Goal: Communication & Community: Participate in discussion

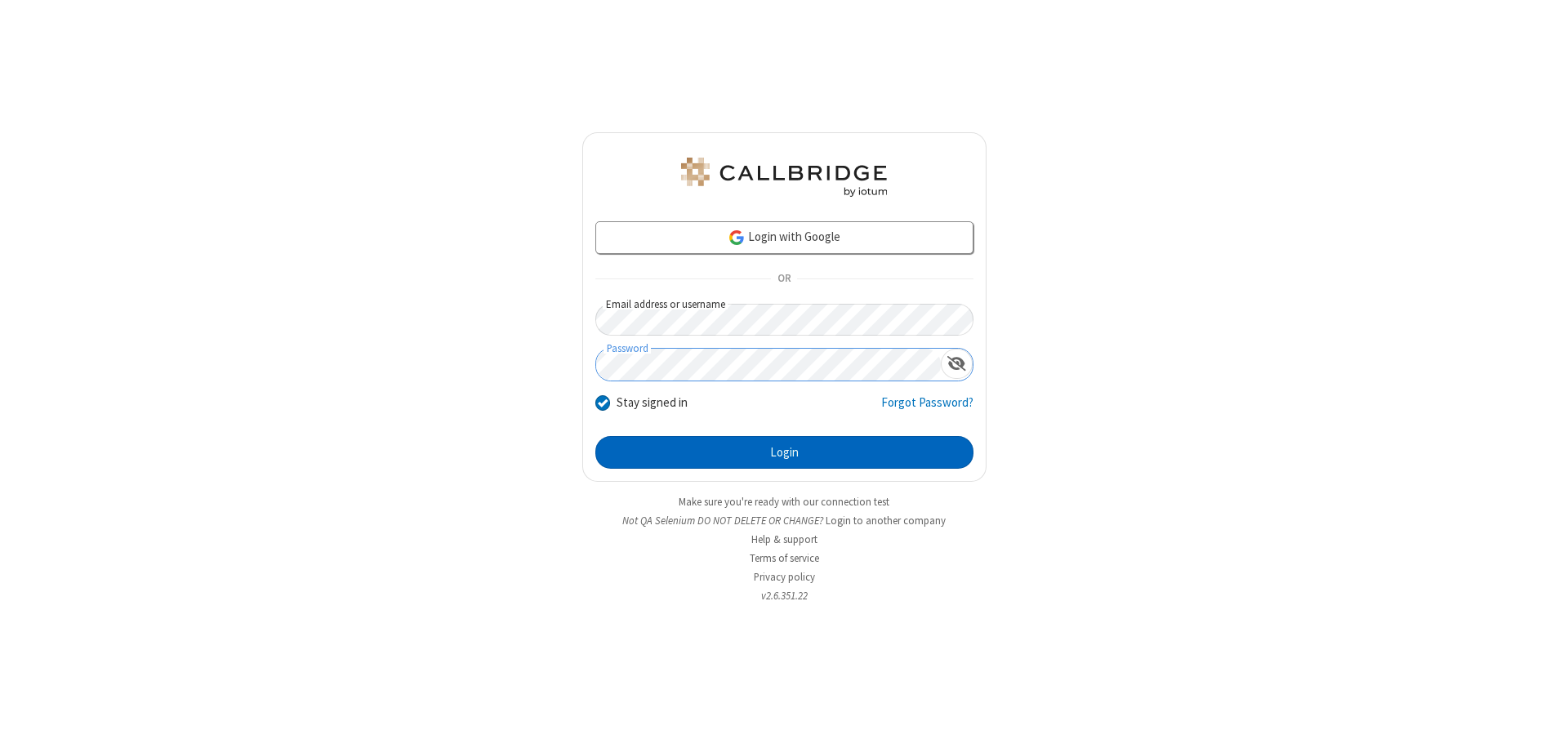
click at [784, 452] on button "Login" at bounding box center [785, 452] width 379 height 32
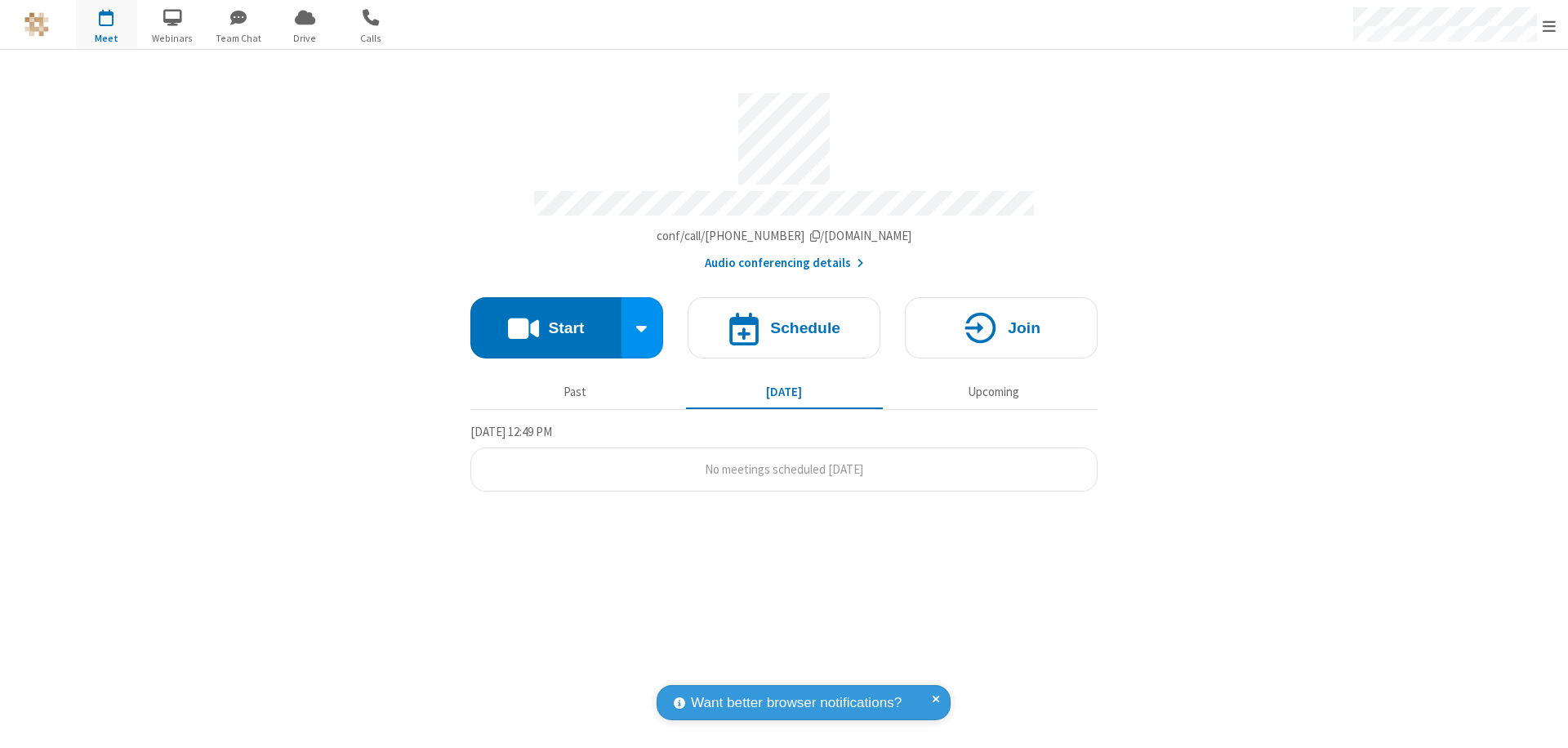
click at [545, 320] on button "Start" at bounding box center [545, 327] width 151 height 61
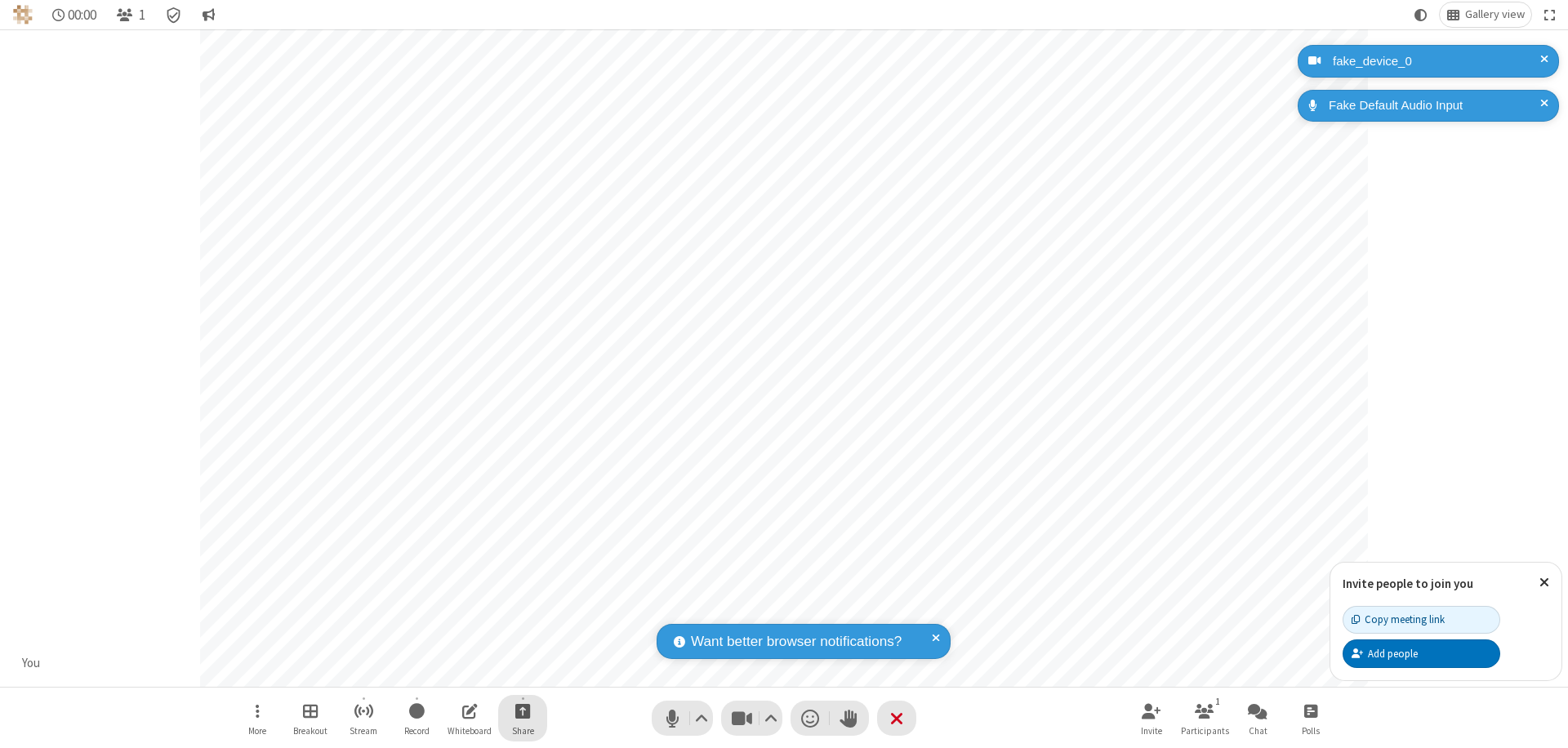
click at [523, 710] on span "Start sharing" at bounding box center [522, 710] width 15 height 21
click at [457, 671] on span "Share my screen" at bounding box center [457, 672] width 19 height 13
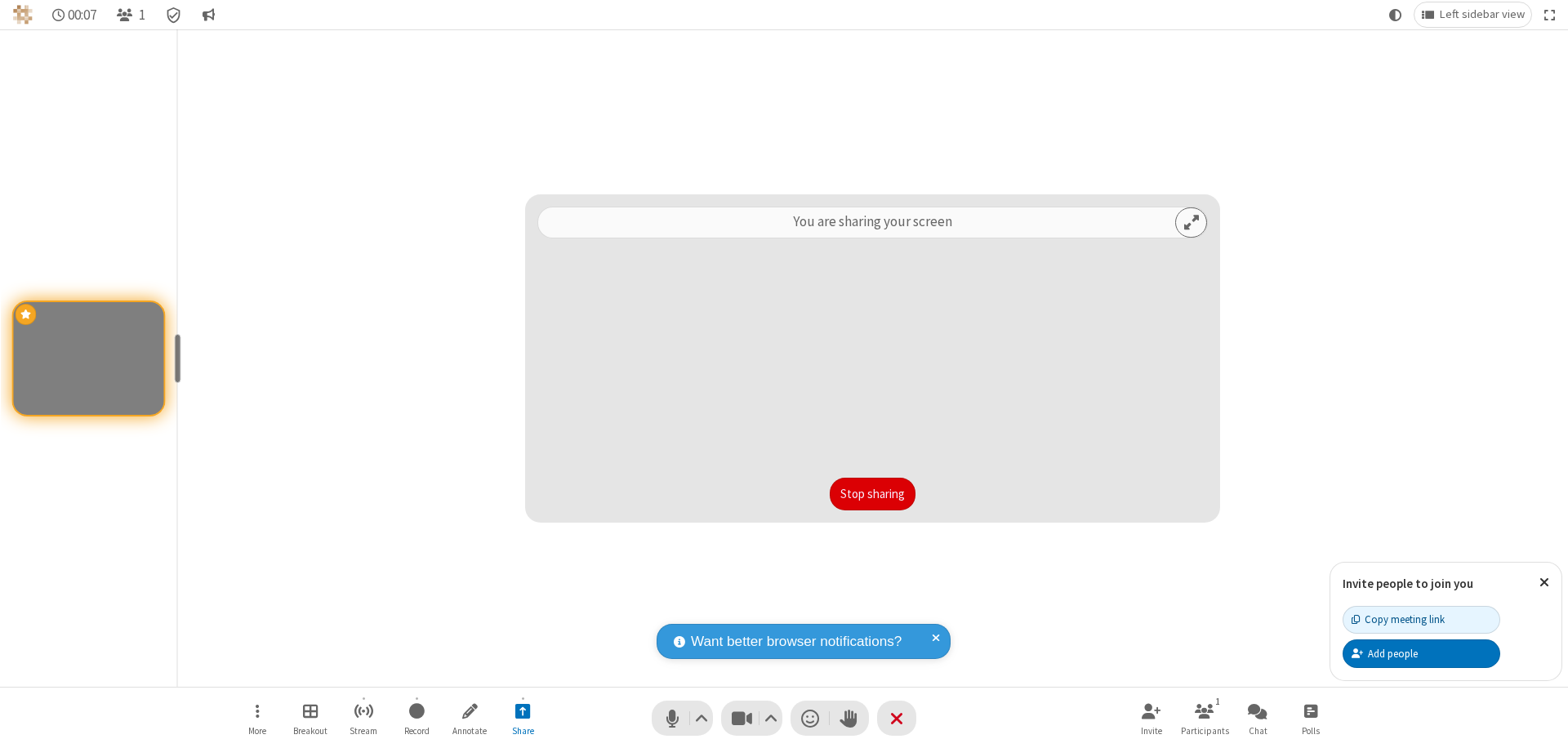
click at [872, 494] on button "Stop sharing" at bounding box center [873, 494] width 86 height 32
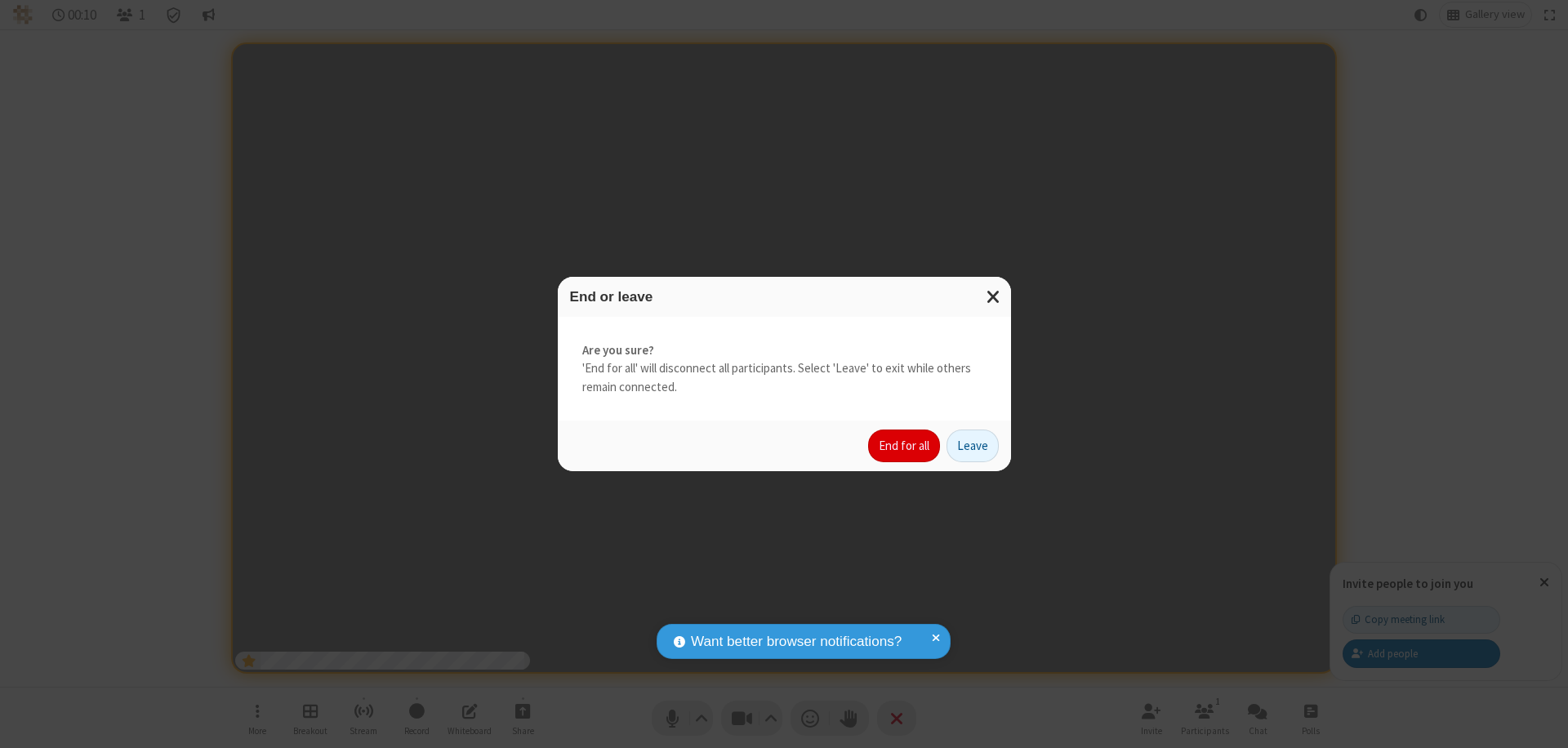
click at [905, 446] on button "End for all" at bounding box center [904, 446] width 72 height 32
